Goal: Go to known website: Access a specific website the user already knows

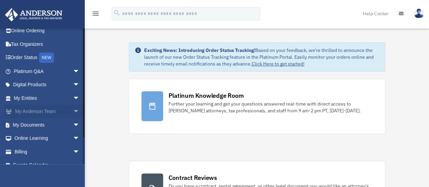
scroll to position [28, 0]
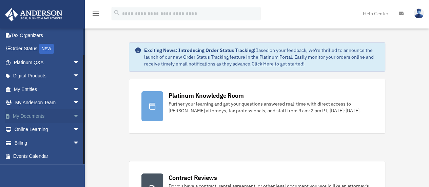
click at [73, 113] on span "arrow_drop_down" at bounding box center [80, 116] width 14 height 14
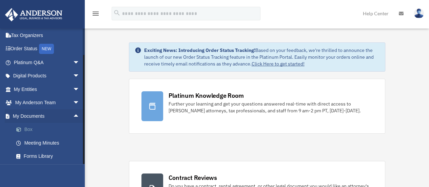
click at [28, 128] on link "Box" at bounding box center [49, 130] width 80 height 14
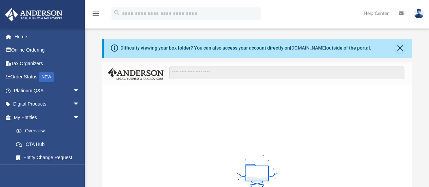
click at [303, 46] on link "[DOMAIN_NAME]" at bounding box center [308, 47] width 36 height 5
